Goal: Register for event/course

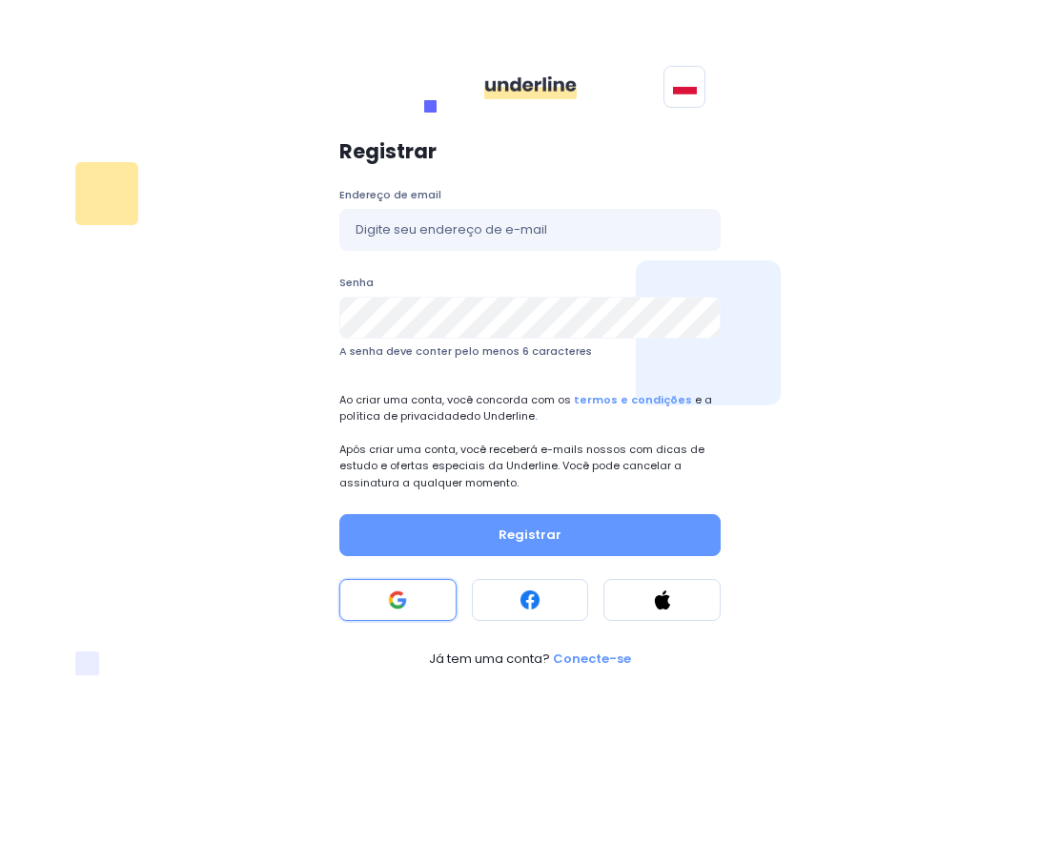
click at [404, 605] on rect at bounding box center [397, 599] width 19 height 19
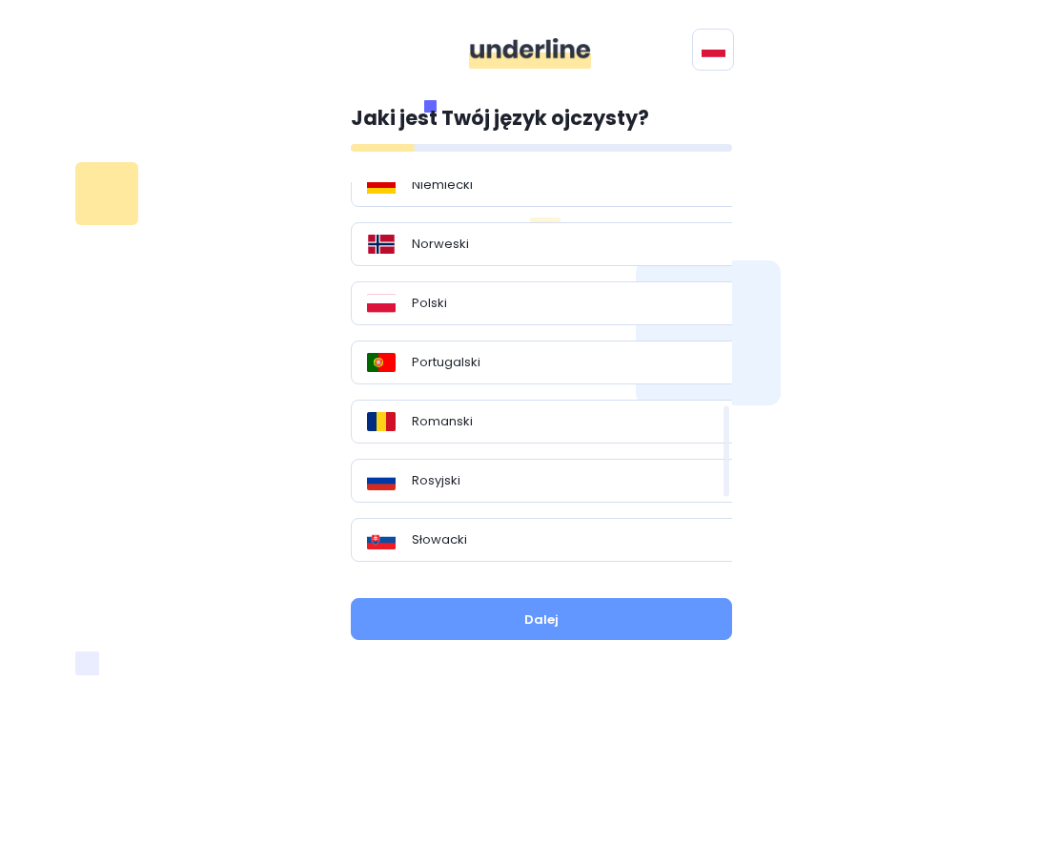
scroll to position [953, 0]
click at [517, 353] on div "Portugalski" at bounding box center [548, 360] width 363 height 19
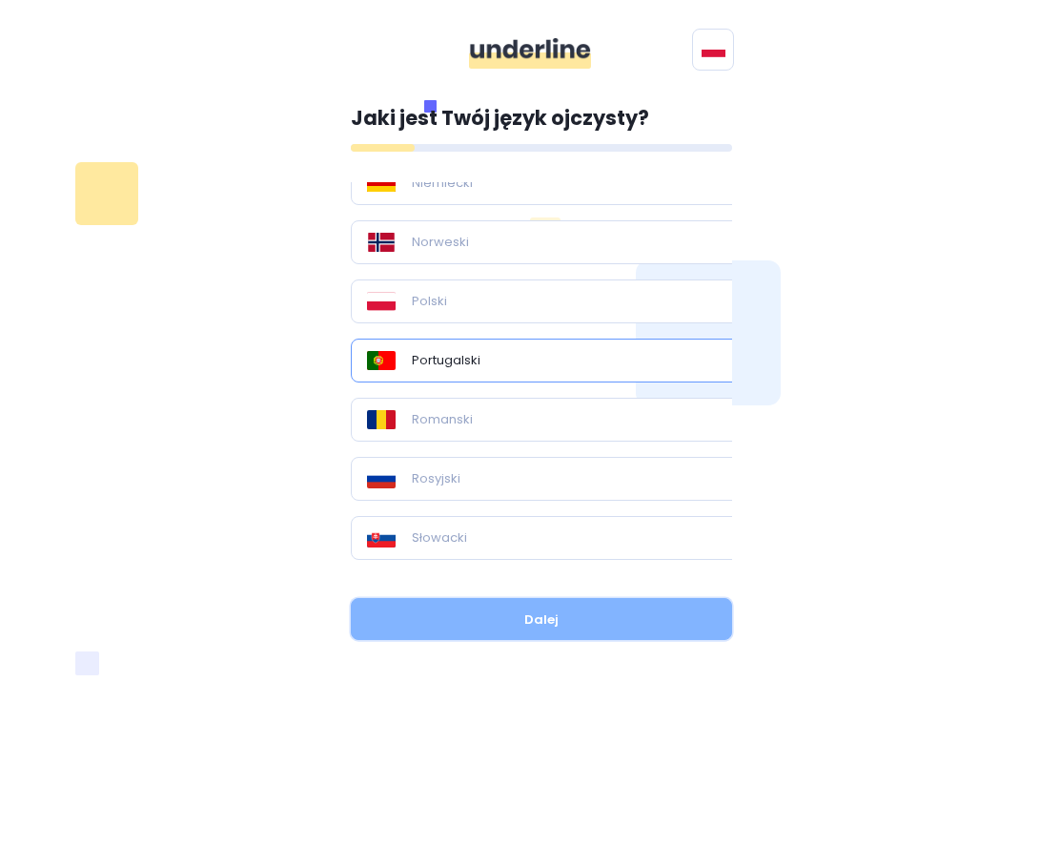
click at [472, 631] on button "Dalej" at bounding box center [541, 619] width 381 height 42
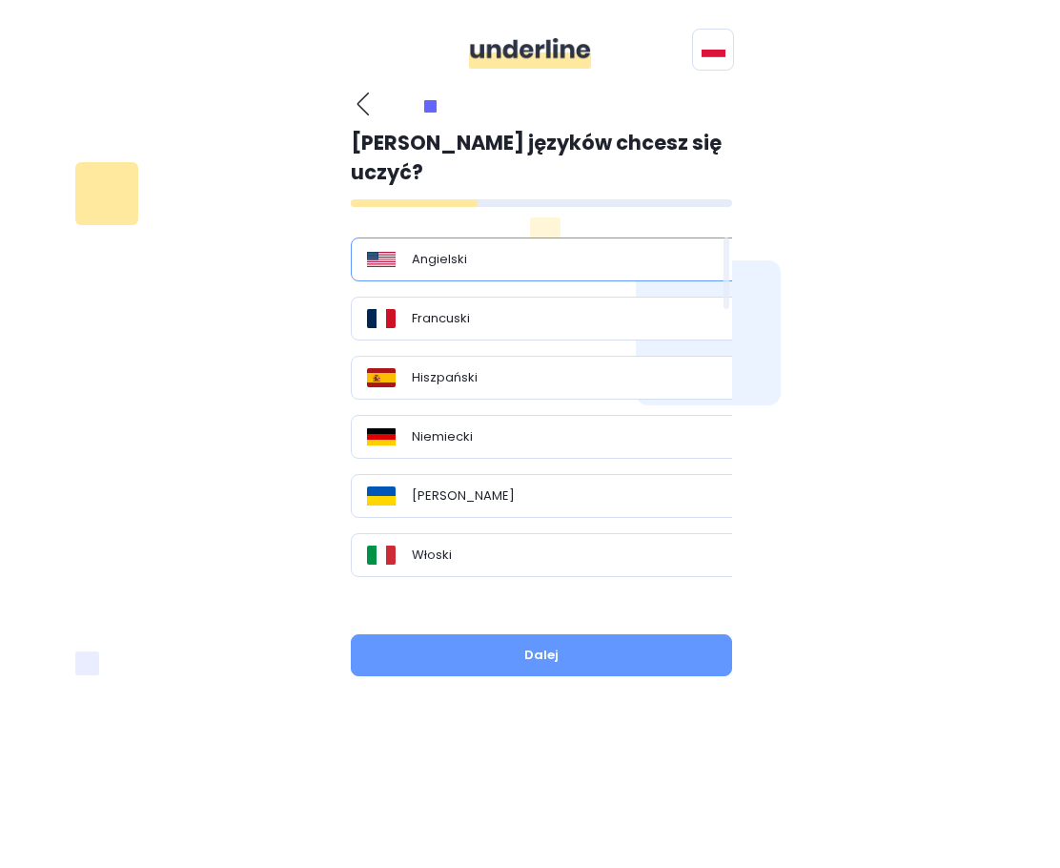
click at [514, 250] on div "Angielski" at bounding box center [548, 259] width 363 height 19
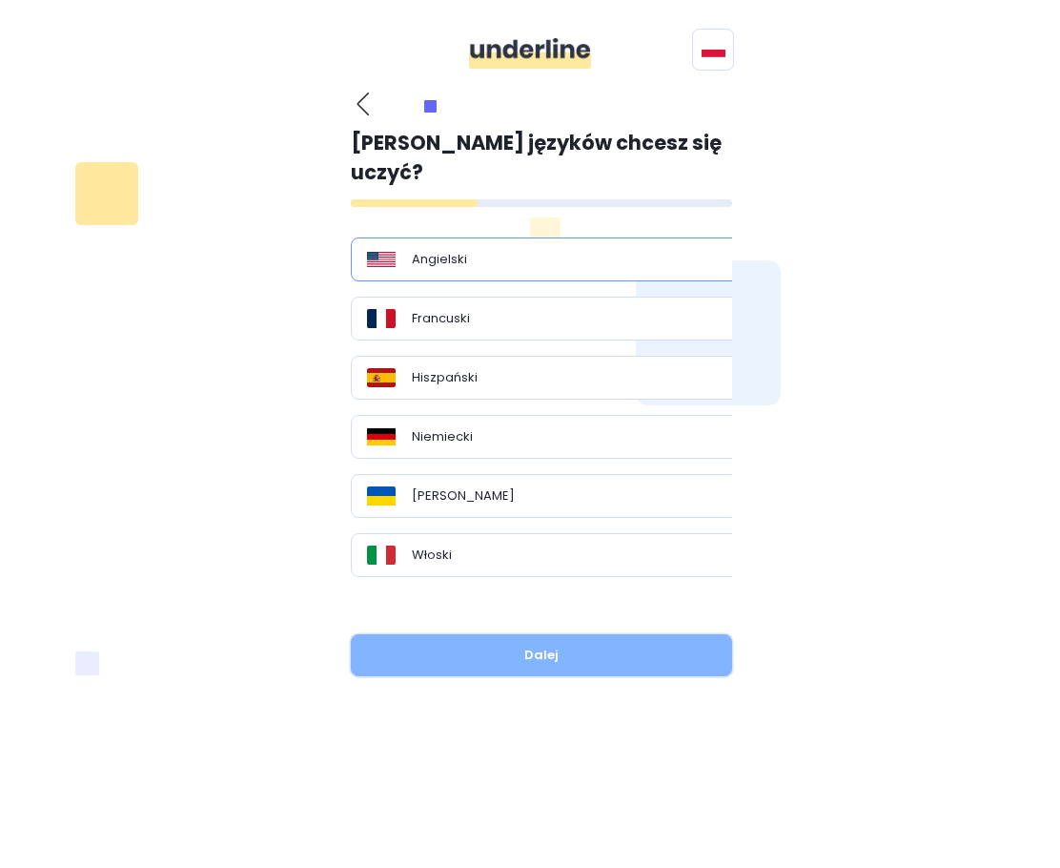
click at [491, 634] on button "Dalej" at bounding box center [541, 655] width 381 height 42
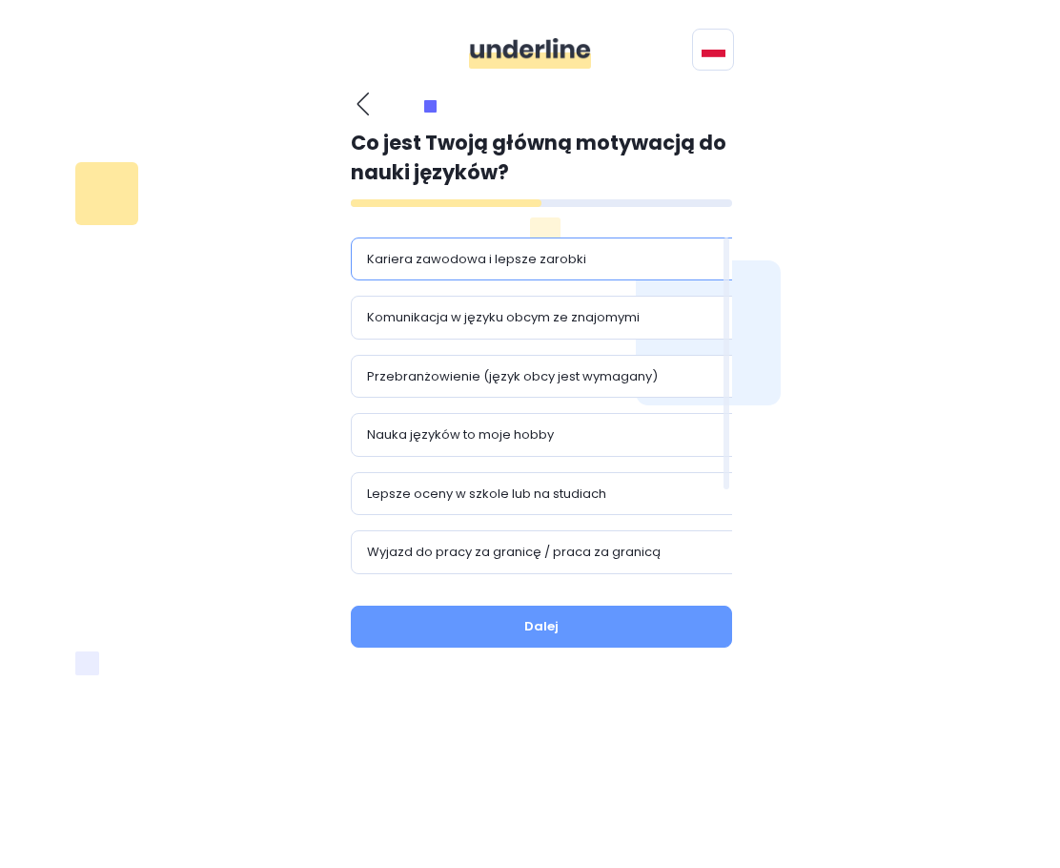
click at [639, 263] on div "Kariera zawodowa i lepsze zarobki" at bounding box center [548, 259] width 363 height 19
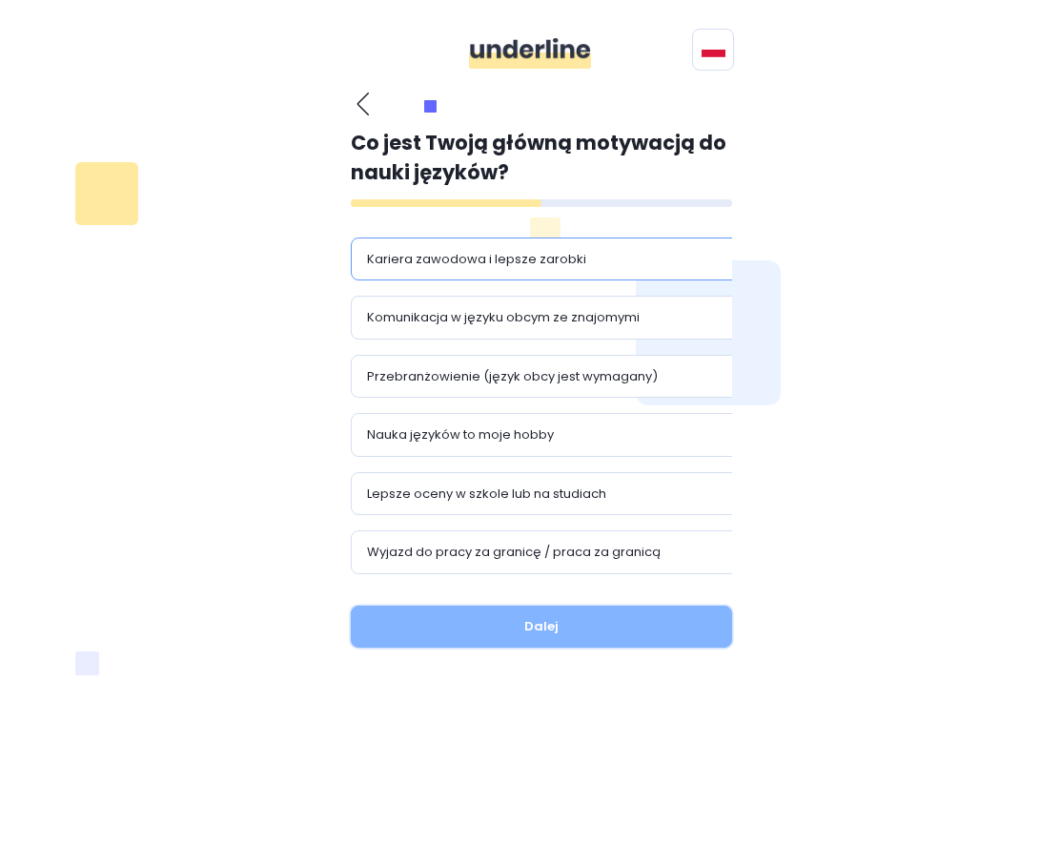
click at [585, 605] on button "Dalej" at bounding box center [541, 626] width 381 height 42
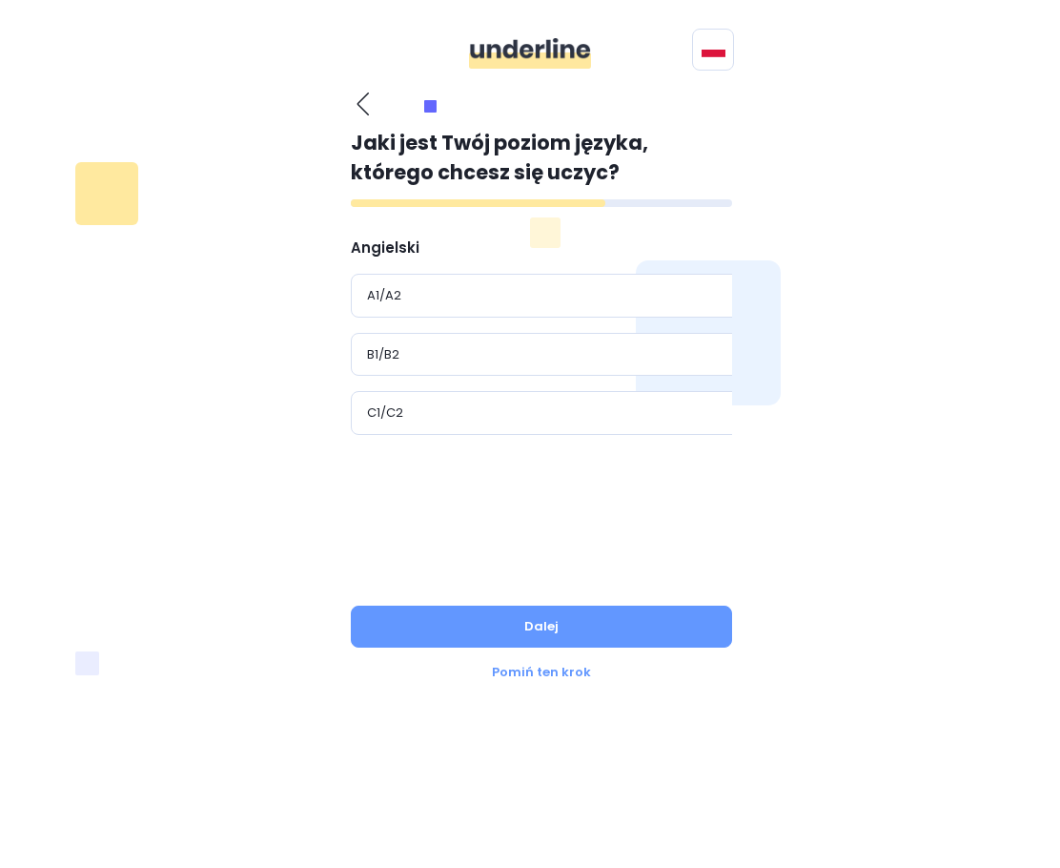
click at [618, 324] on div "Angielski A1/A2 B1/B2 C1/C2" at bounding box center [556, 405] width 410 height 337
click at [628, 276] on div "A1/A2" at bounding box center [549, 296] width 396 height 44
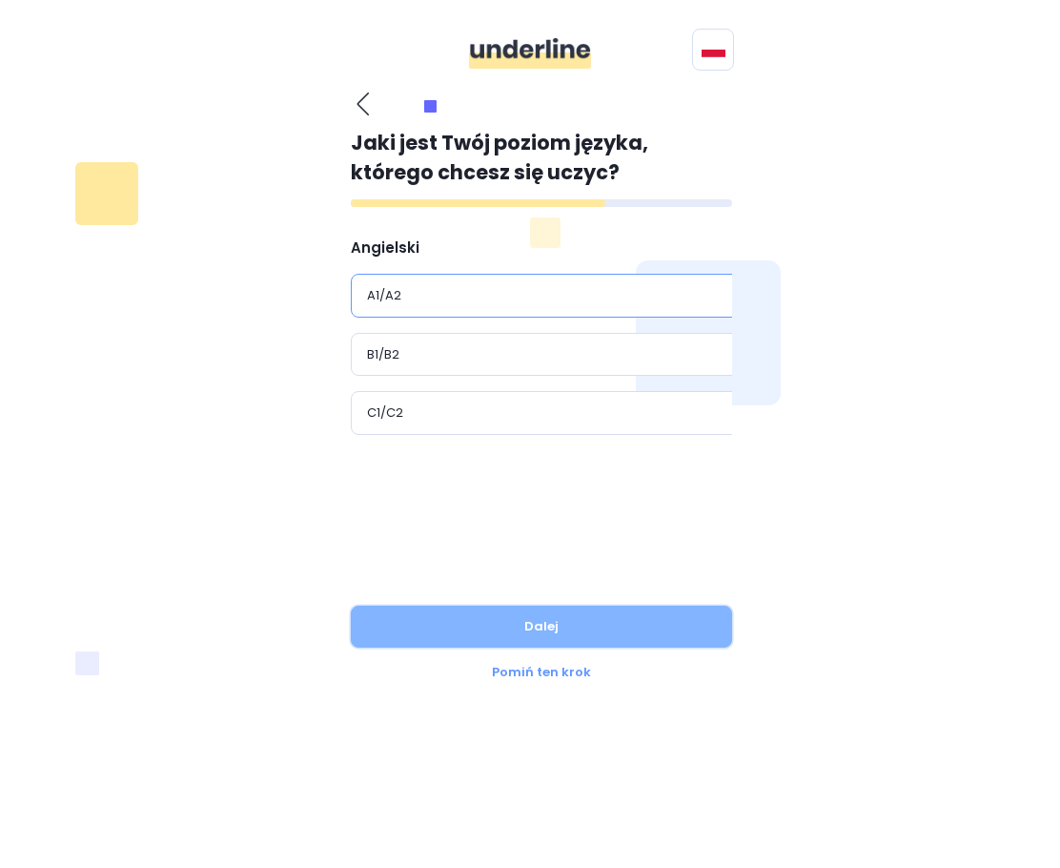
click at [541, 621] on button "Dalej" at bounding box center [541, 626] width 381 height 42
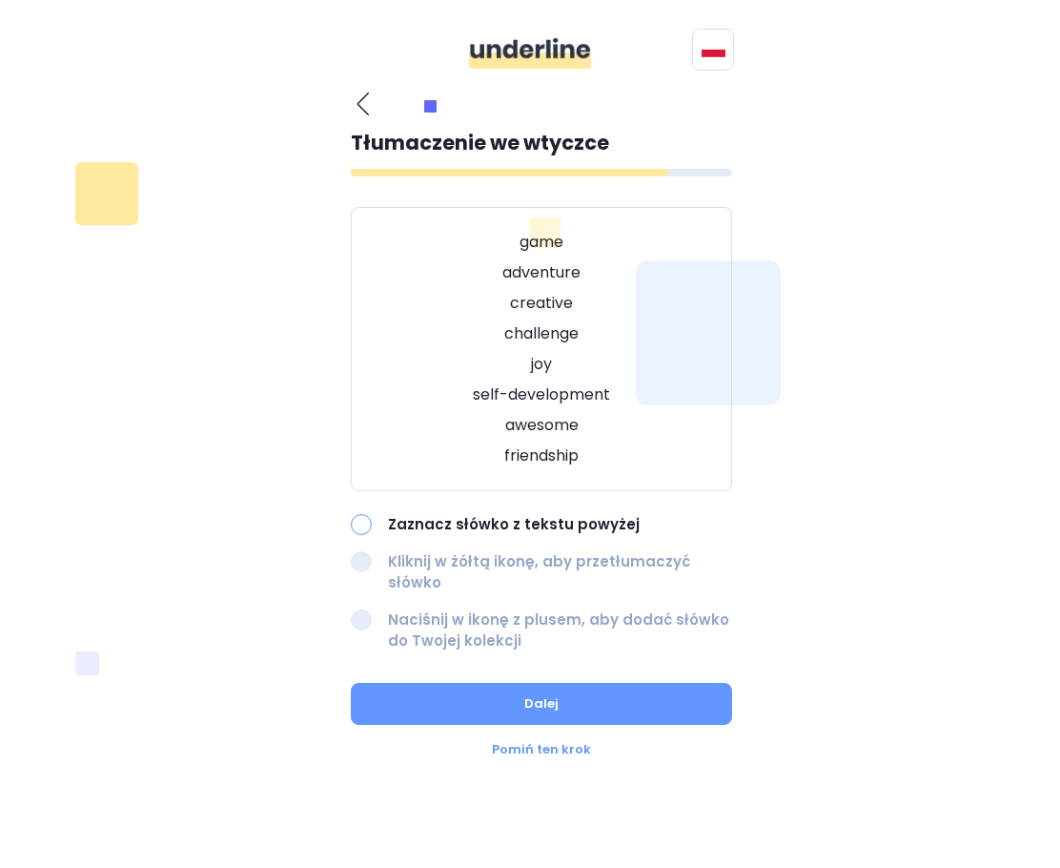
click at [360, 532] on div at bounding box center [361, 524] width 21 height 21
click at [359, 529] on div at bounding box center [361, 524] width 21 height 21
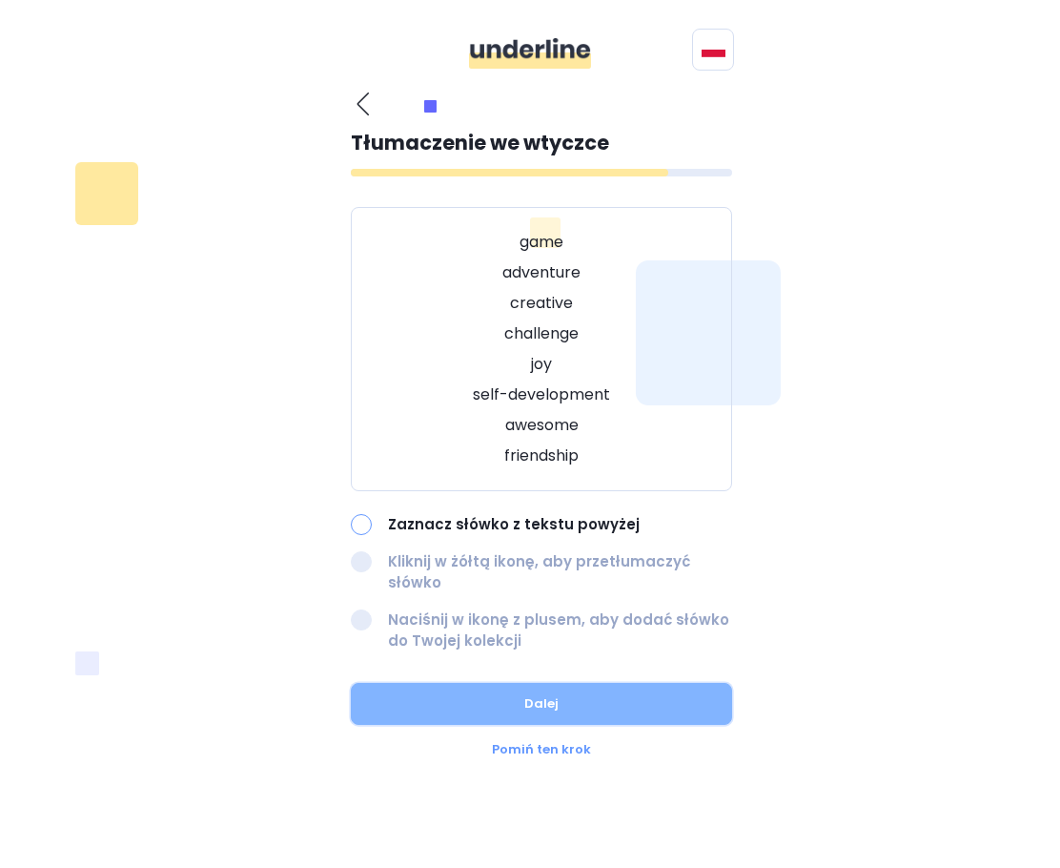
click at [508, 683] on button "Dalej" at bounding box center [541, 704] width 381 height 42
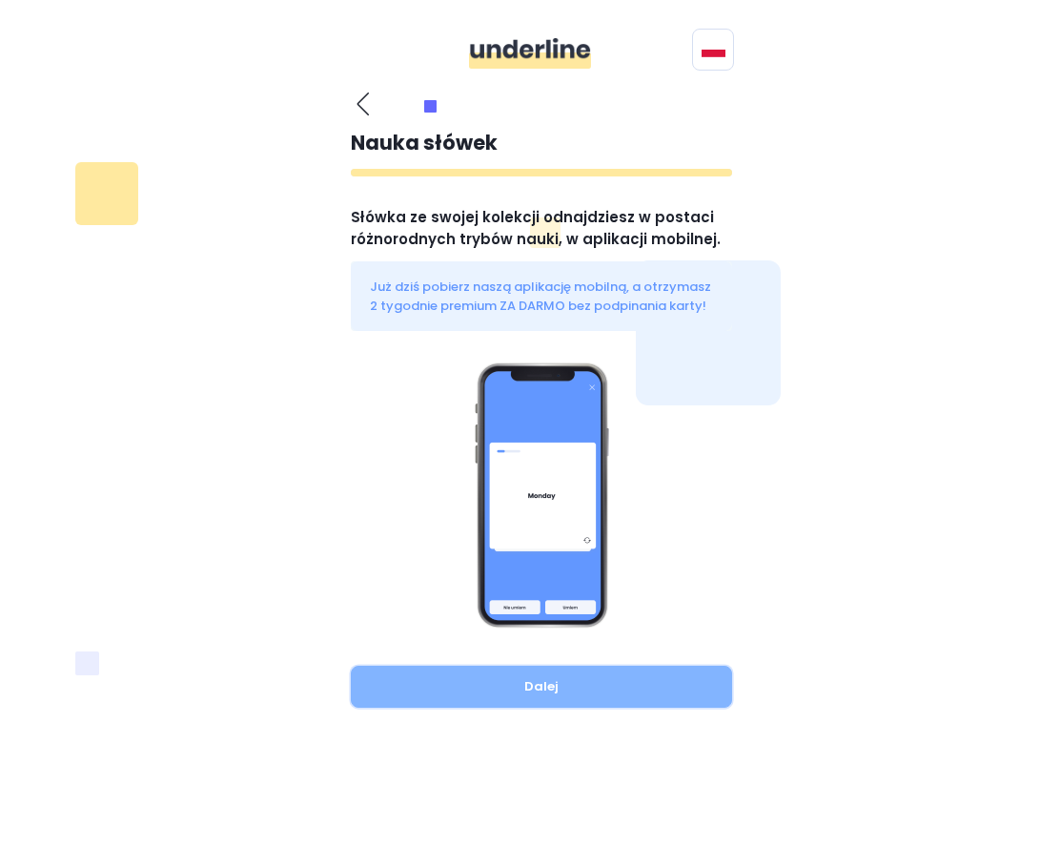
click at [565, 675] on button "Dalej" at bounding box center [541, 686] width 381 height 42
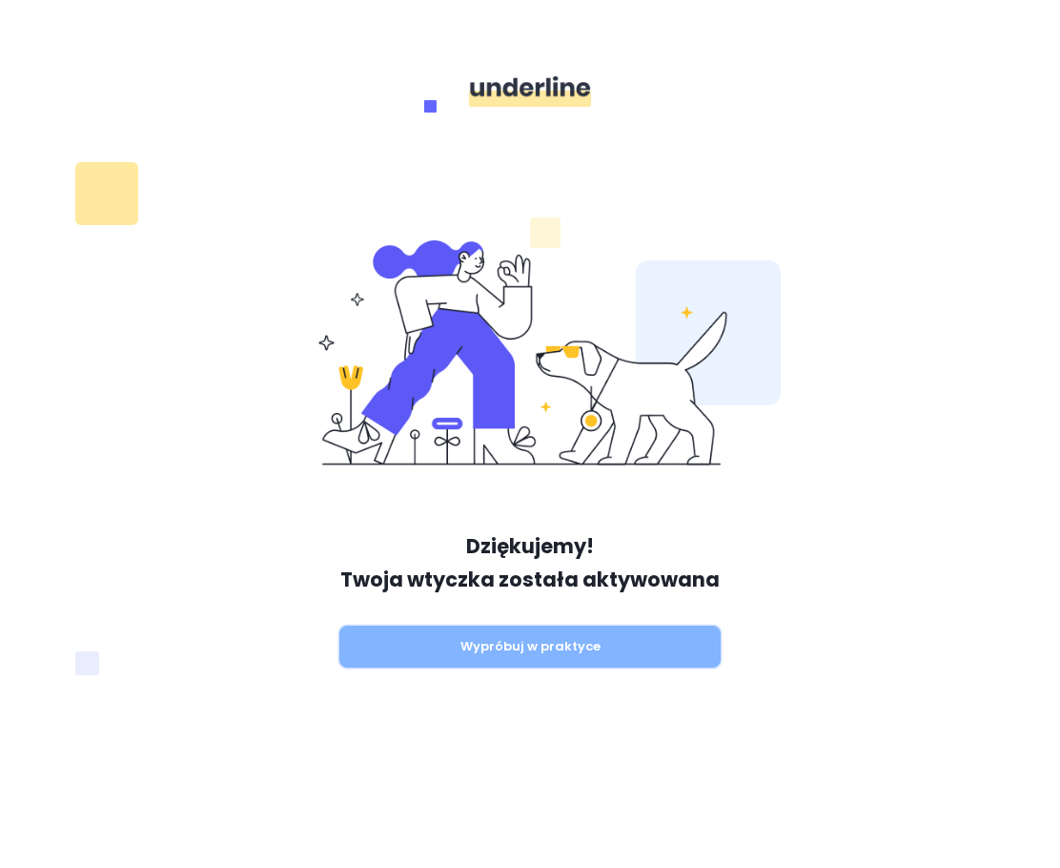
click at [535, 634] on button "Wypróbuj w praktyce" at bounding box center [529, 646] width 381 height 42
click at [567, 625] on button "Wypróbuj w praktyce" at bounding box center [529, 646] width 381 height 42
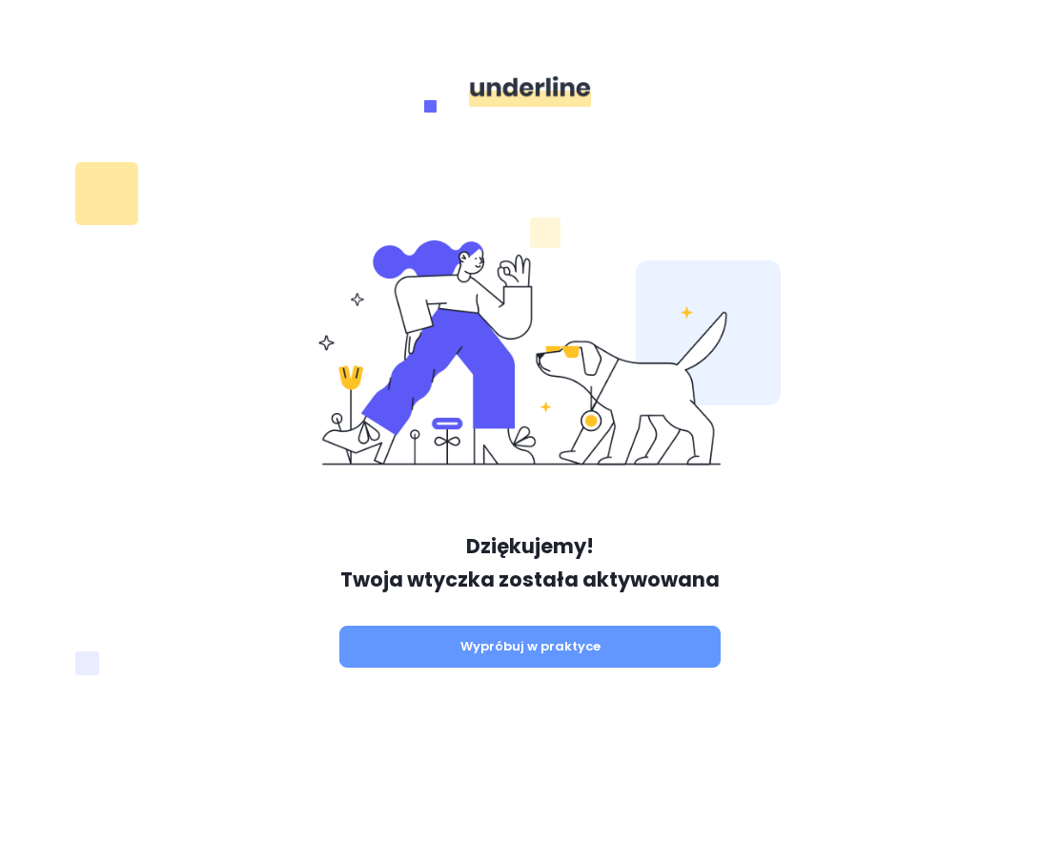
drag, startPoint x: 754, startPoint y: 480, endPoint x: 766, endPoint y: 480, distance: 11.5
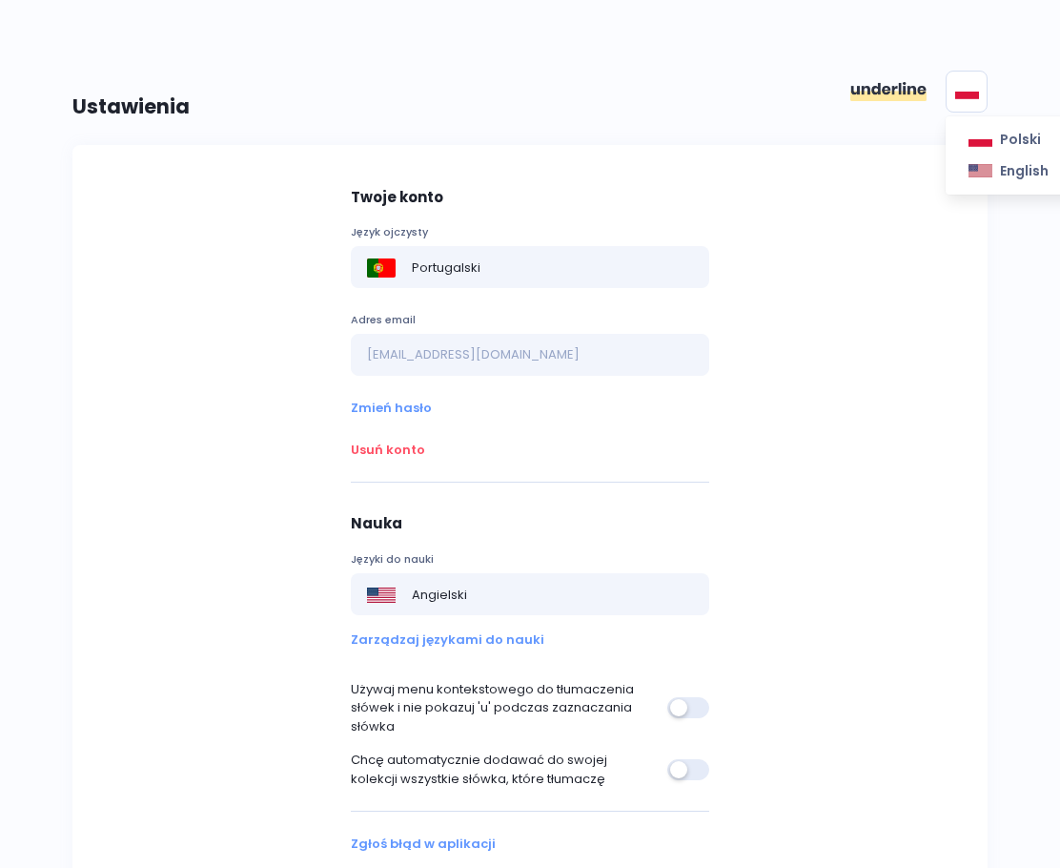
click at [960, 92] on img at bounding box center [967, 91] width 24 height 15
